Goal: Task Accomplishment & Management: Understand process/instructions

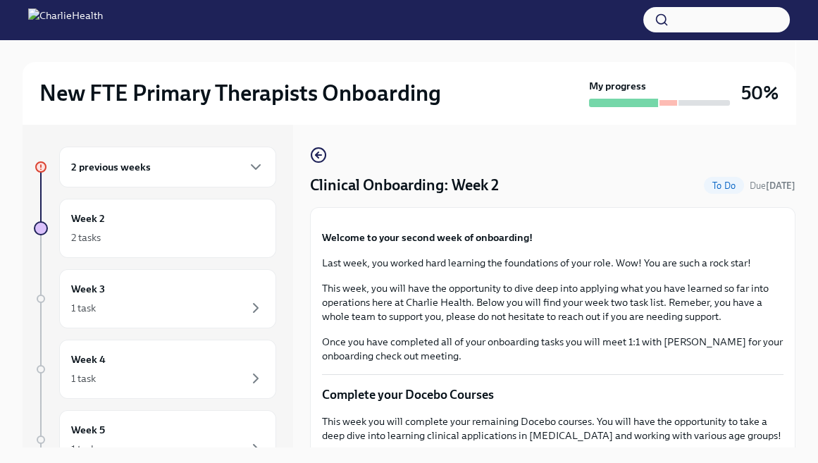
click at [118, 170] on h6 "2 previous weeks" at bounding box center [111, 166] width 80 height 15
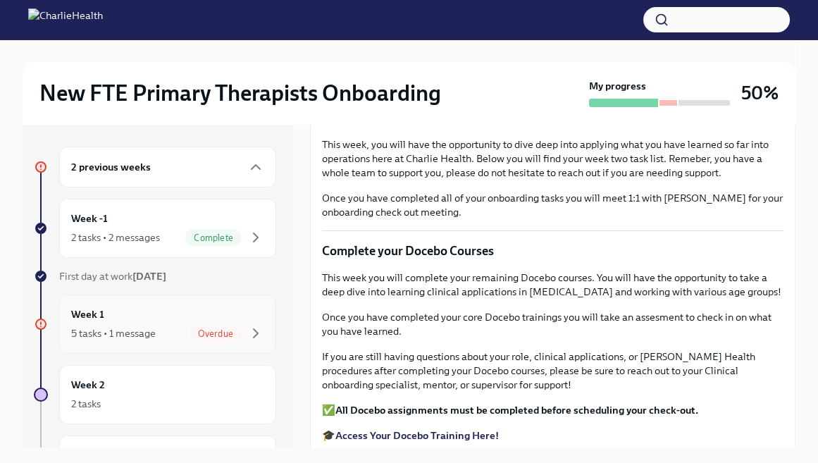
click at [214, 321] on div "Week 1 5 tasks • 1 message Overdue" at bounding box center [167, 323] width 193 height 35
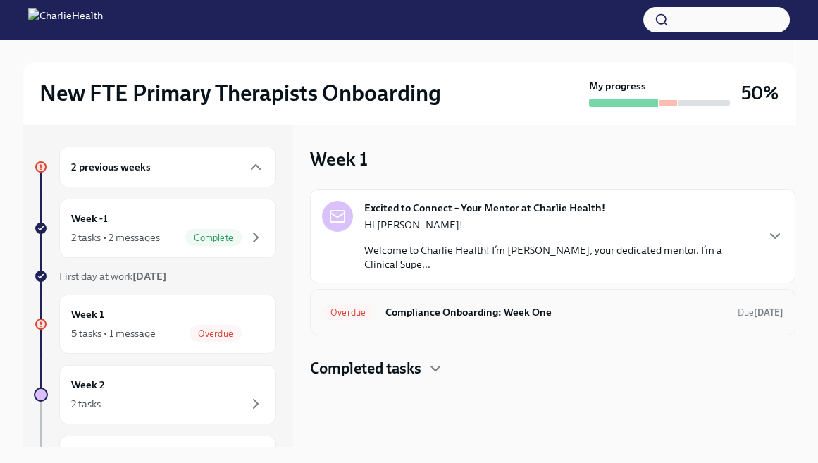
click at [425, 316] on h6 "Compliance Onboarding: Week One" at bounding box center [555, 311] width 341 height 15
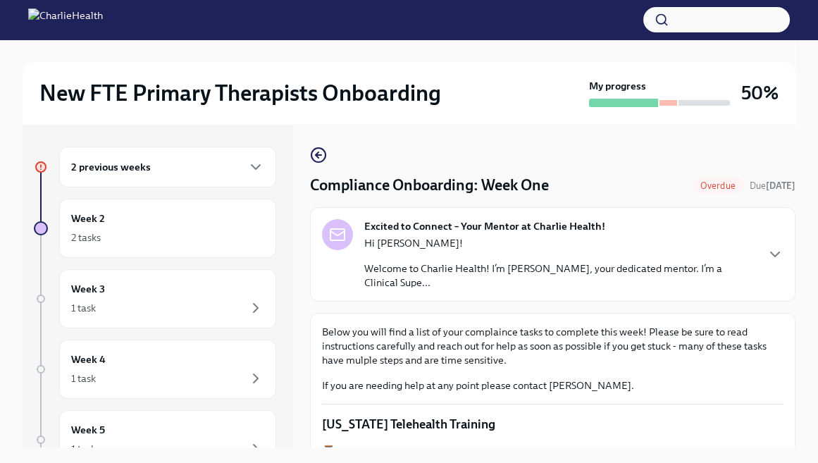
click at [709, 178] on div "Overdue" at bounding box center [718, 185] width 52 height 17
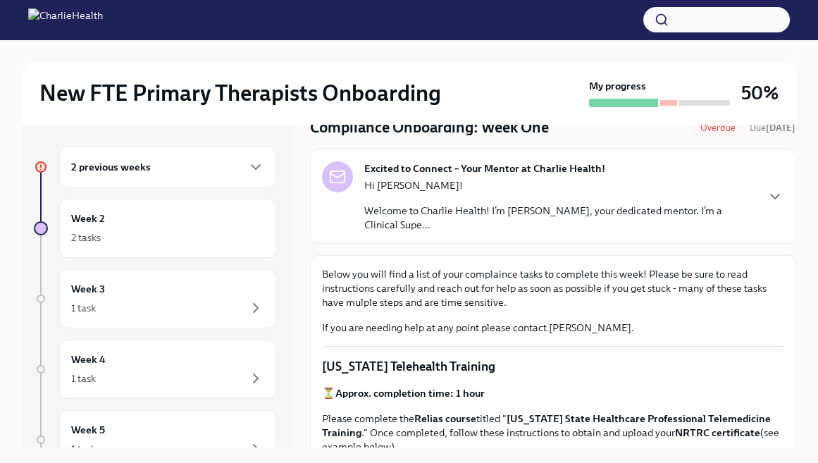
scroll to position [58, 0]
click at [609, 233] on div "Excited to Connect – Your Mentor at Charlie Health! Hi [PERSON_NAME]! Welcome t…" at bounding box center [552, 196] width 485 height 94
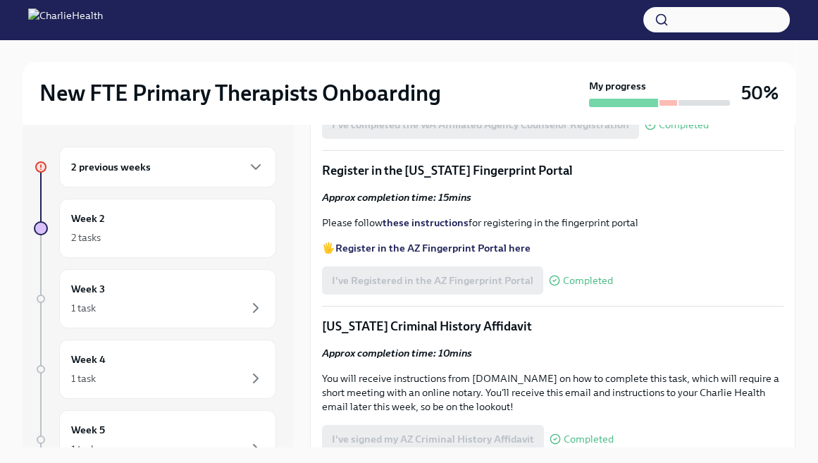
scroll to position [2171, 0]
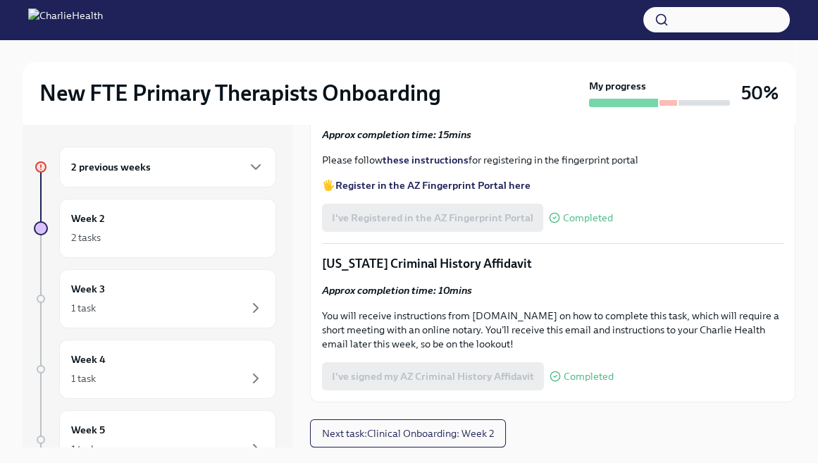
click at [210, 163] on div "2 previous weeks" at bounding box center [167, 166] width 193 height 17
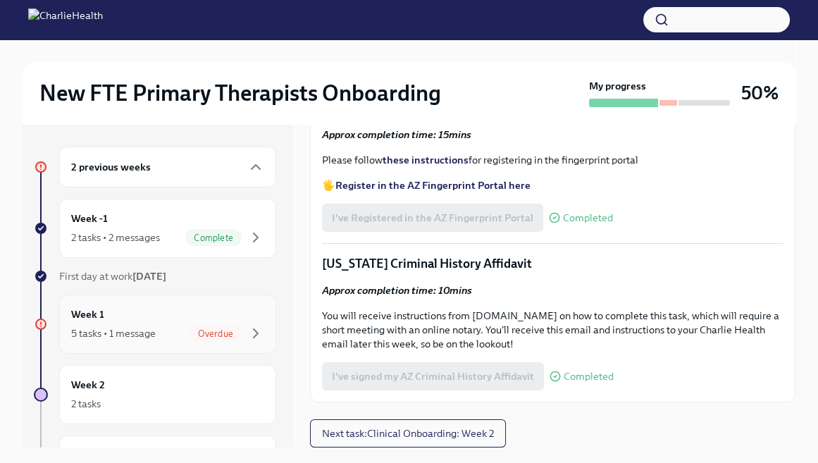
click at [196, 314] on div "Week 1 5 tasks • 1 message Overdue" at bounding box center [167, 323] width 193 height 35
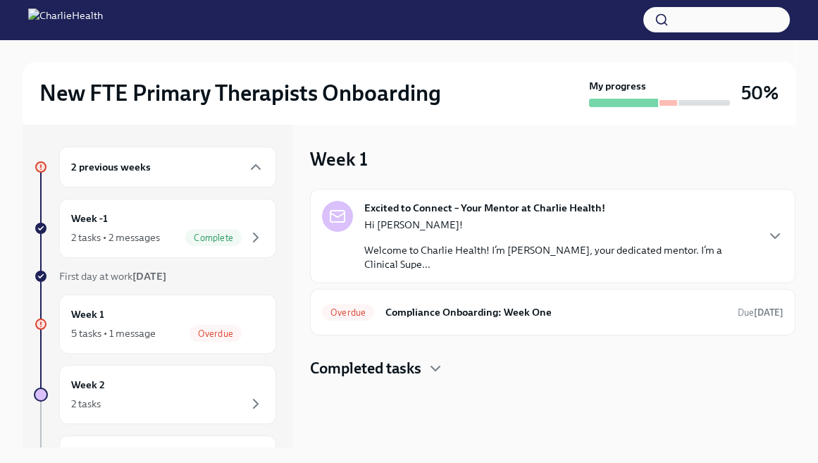
click at [354, 358] on h4 "Completed tasks" at bounding box center [365, 368] width 111 height 21
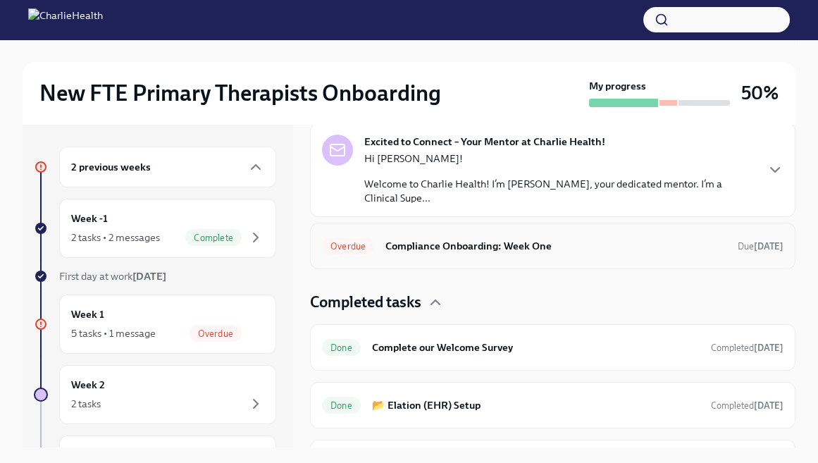
scroll to position [87, 0]
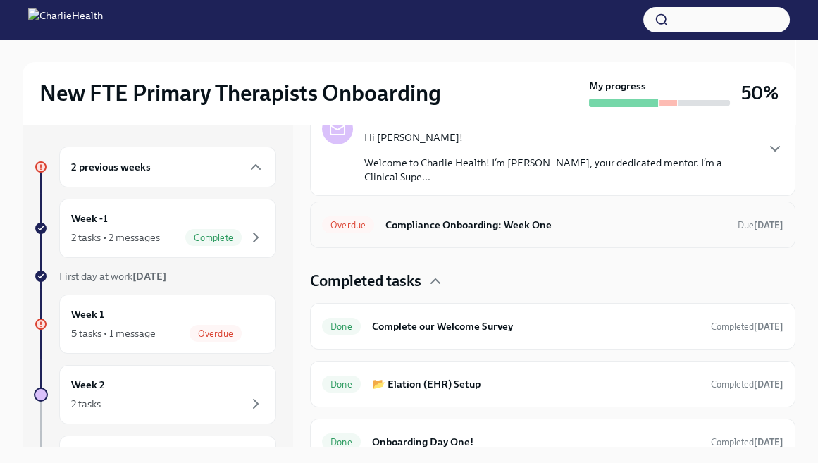
click at [402, 229] on h6 "Compliance Onboarding: Week One" at bounding box center [555, 224] width 341 height 15
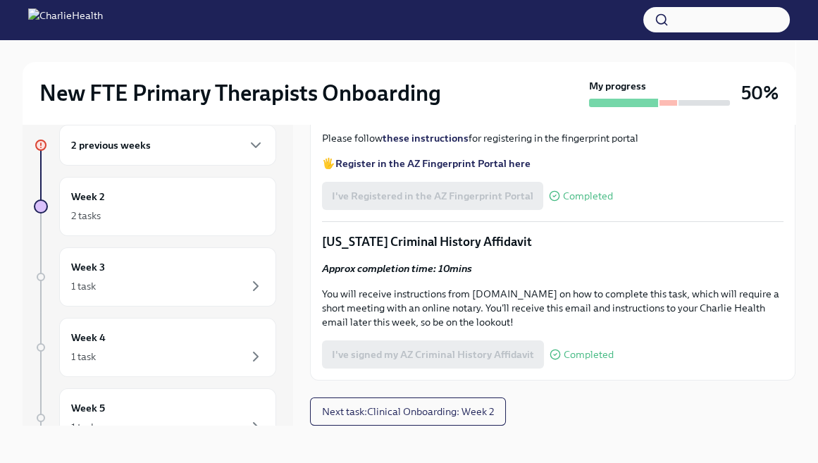
scroll to position [24, 0]
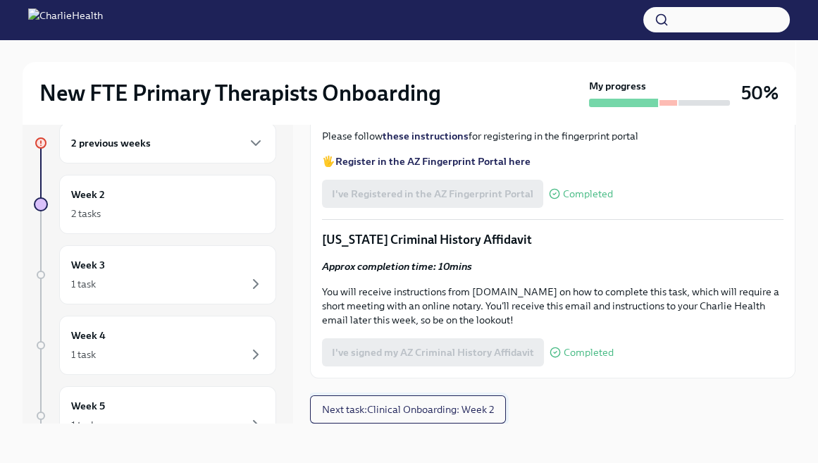
click at [361, 409] on span "Next task : Clinical Onboarding: Week 2" at bounding box center [408, 409] width 172 height 14
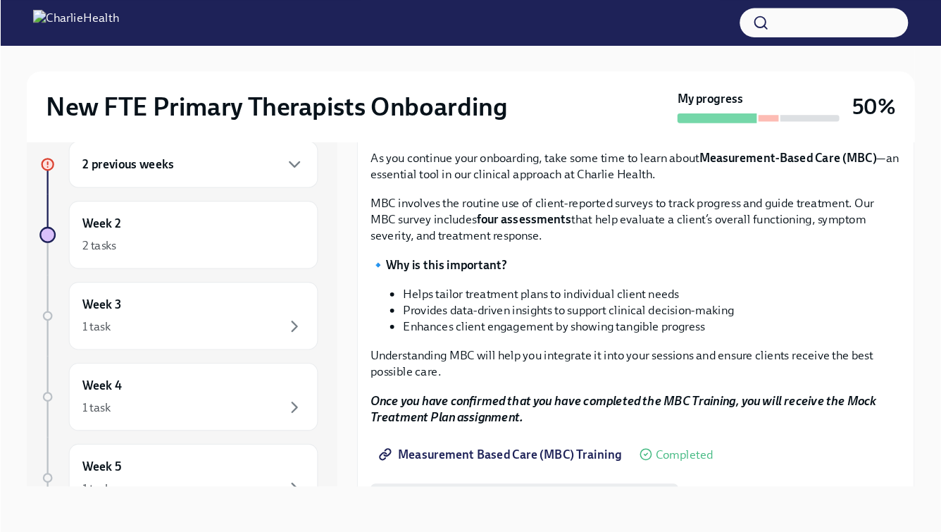
scroll to position [528, 0]
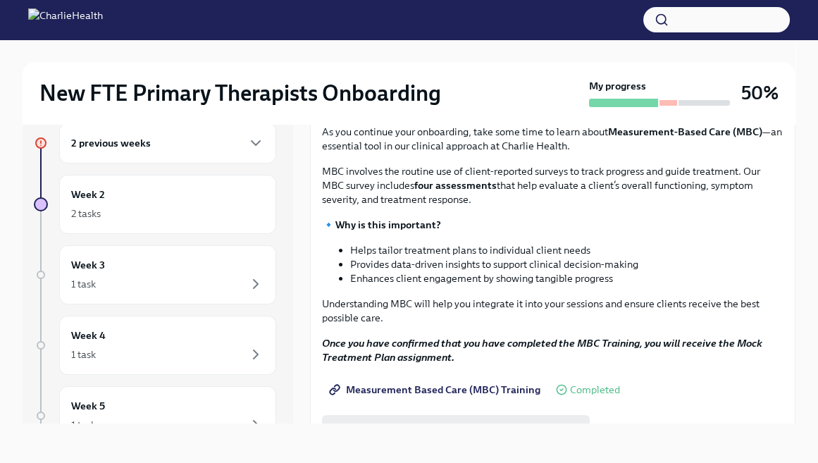
click at [373, 33] on strong "Access Your Docebo Training Here!" at bounding box center [416, 26] width 163 height 13
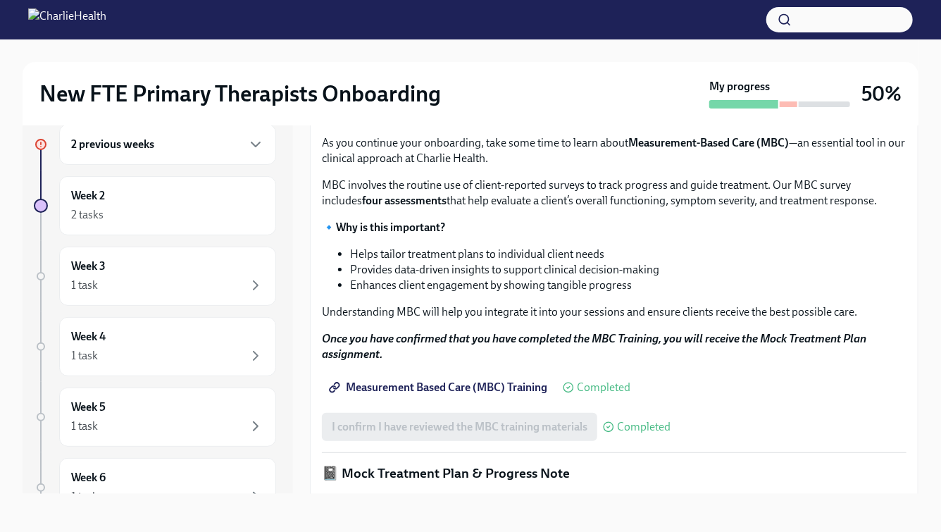
scroll to position [599, 0]
